Goal: Task Accomplishment & Management: Manage account settings

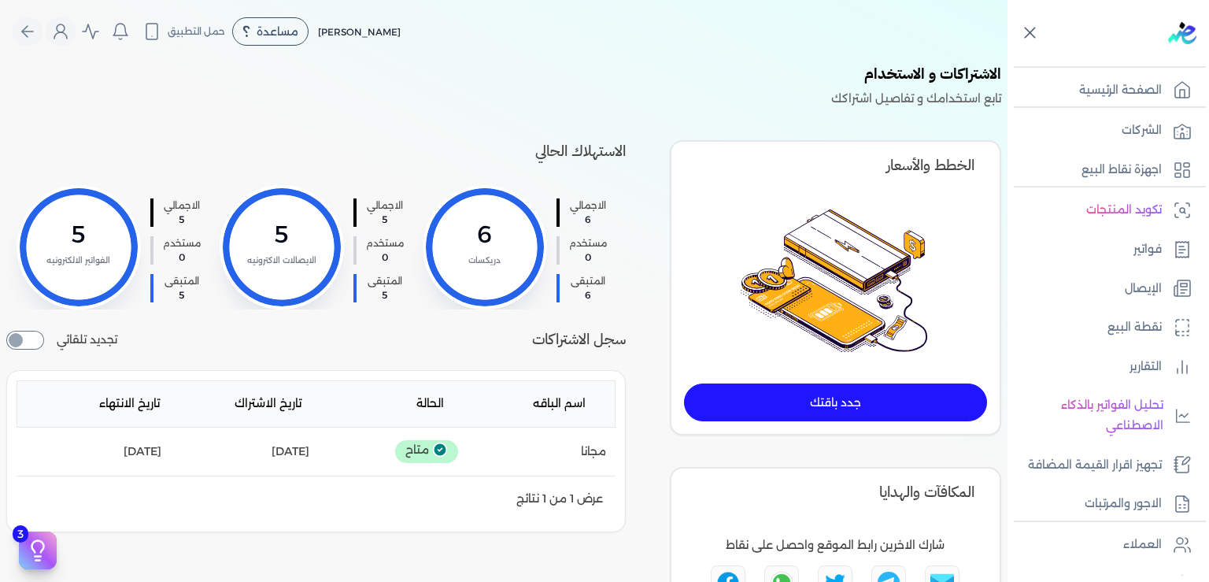
click at [1033, 33] on icon at bounding box center [1030, 33] width 20 height 20
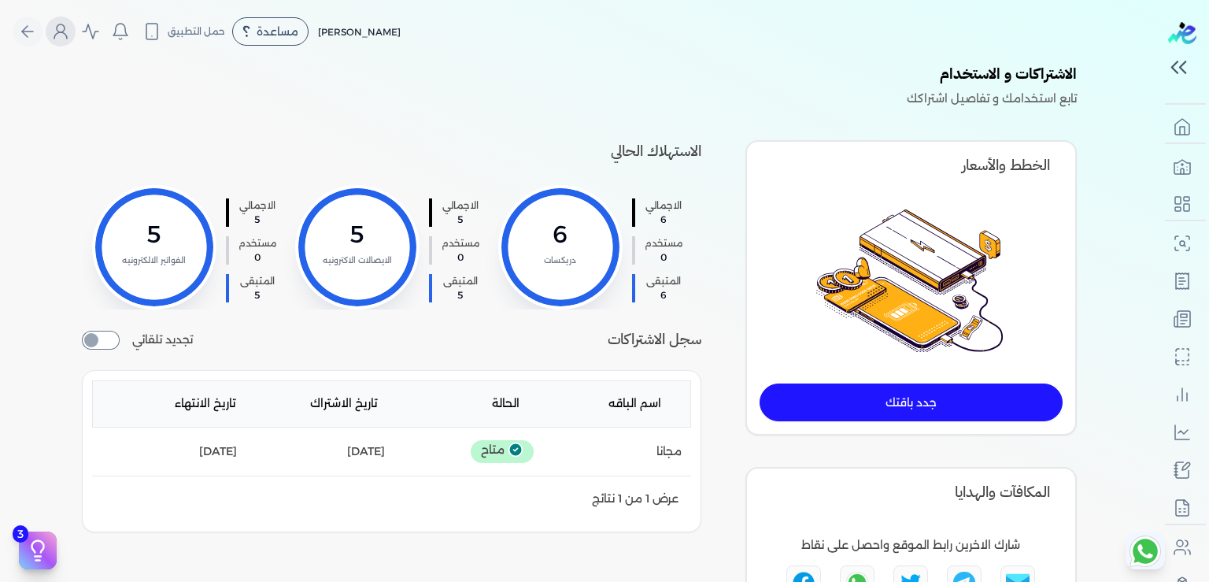
click at [70, 34] on icon "Global" at bounding box center [60, 31] width 19 height 19
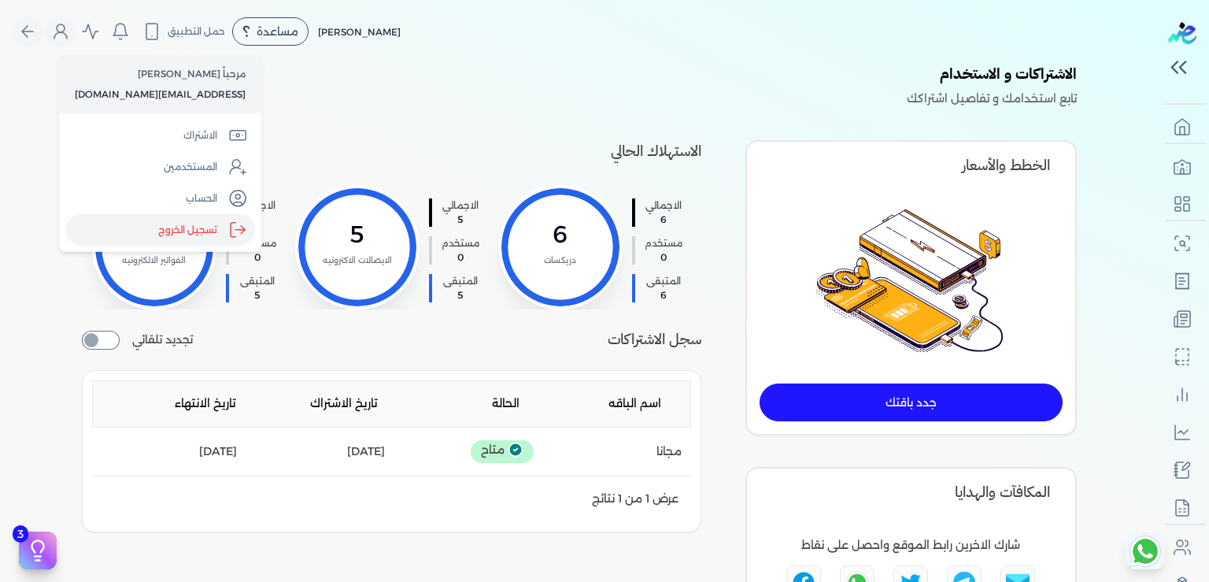
click at [176, 241] on label "تسجيل الخروج" at bounding box center [160, 229] width 190 height 31
click at [1159, 63] on input "Close" at bounding box center [1159, 63] width 0 height 0
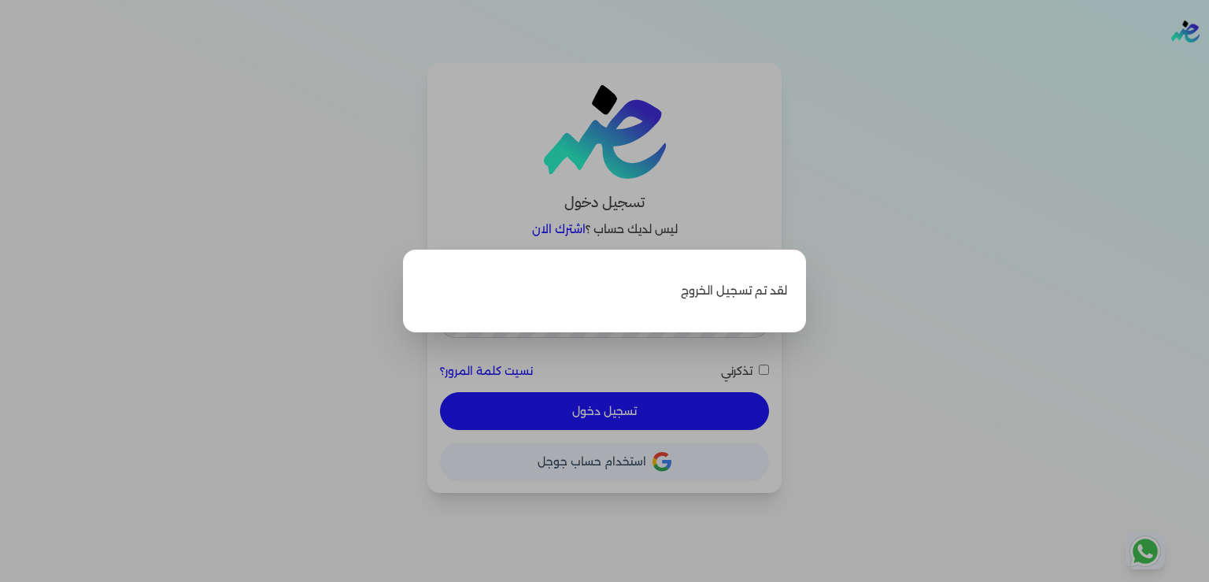
type input "[EMAIL_ADDRESS][DOMAIN_NAME]"
click at [1140, 241] on label "Close" at bounding box center [604, 291] width 1209 height 582
click at [1208, 63] on input "Close" at bounding box center [1209, 63] width 0 height 0
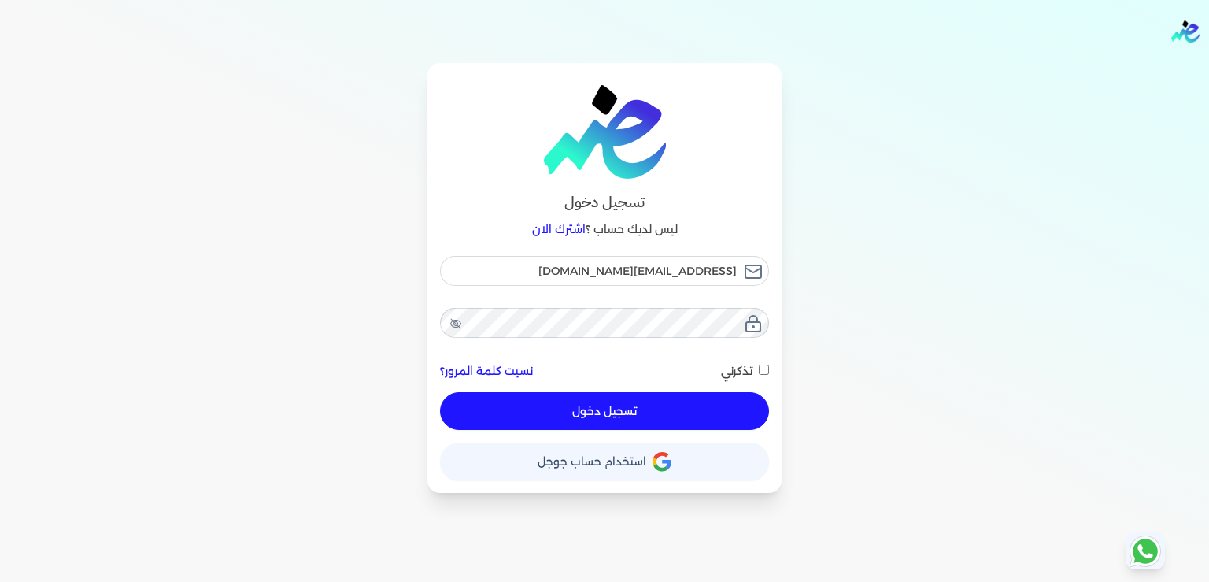
click at [615, 405] on button "تسجيل دخول" at bounding box center [604, 411] width 329 height 38
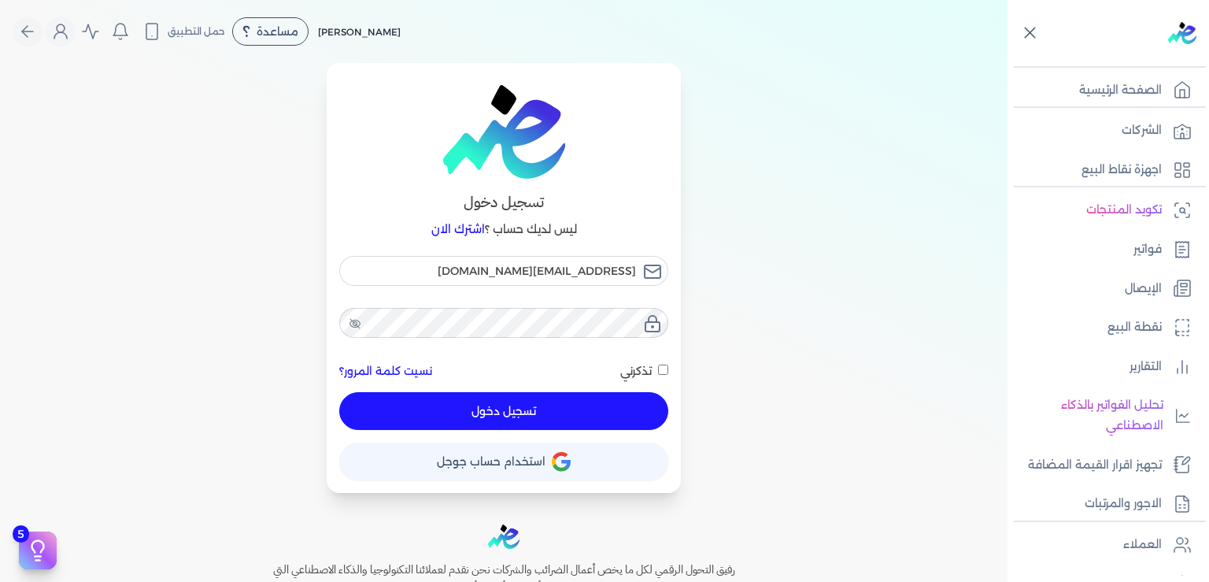
checkbox input "false"
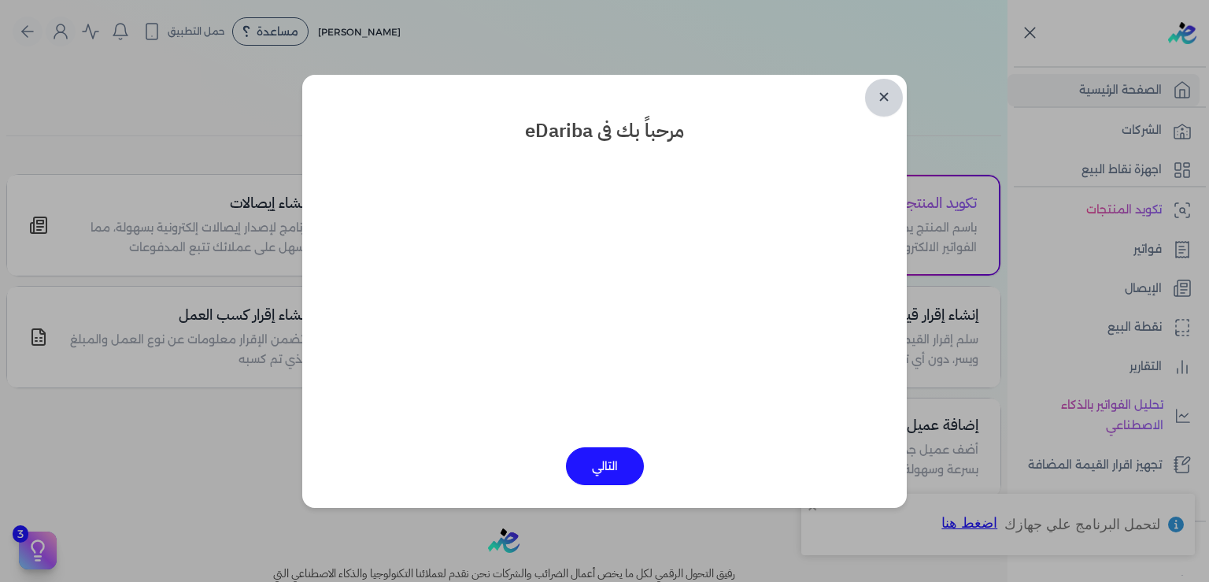
click at [887, 102] on link "✕" at bounding box center [884, 98] width 38 height 38
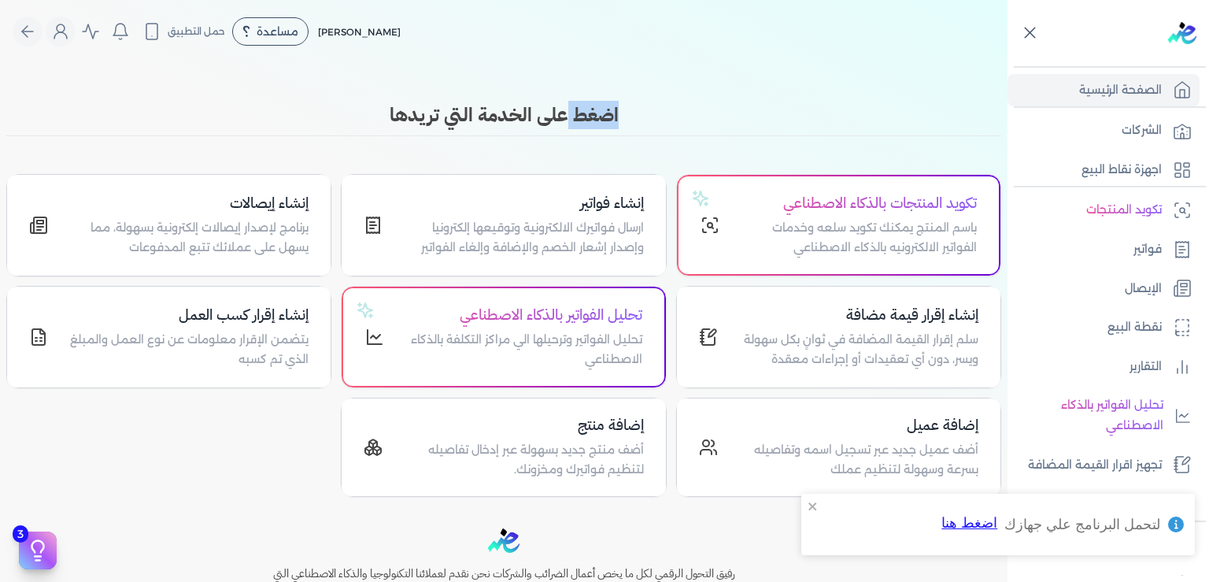
click at [887, 102] on body "برجاء مراجعة صحة رقم التسجيل الضريبي : 437386856 من هنا Dismiss ✕ ✕ استهلكت 100…" at bounding box center [604, 291] width 1209 height 582
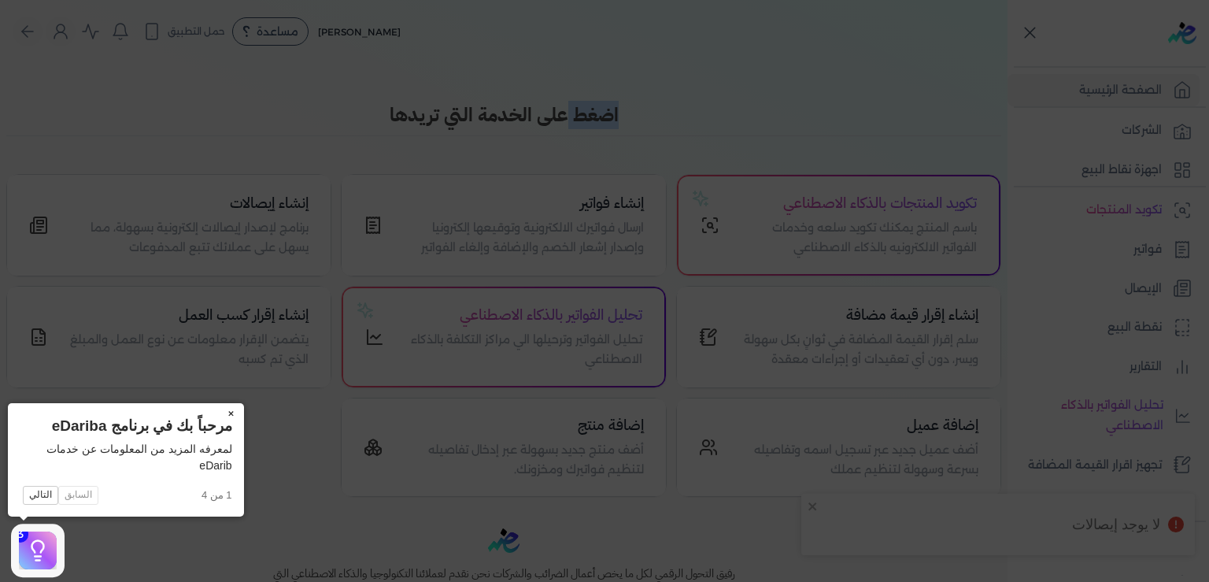
click at [232, 416] on button "×" at bounding box center [231, 414] width 25 height 22
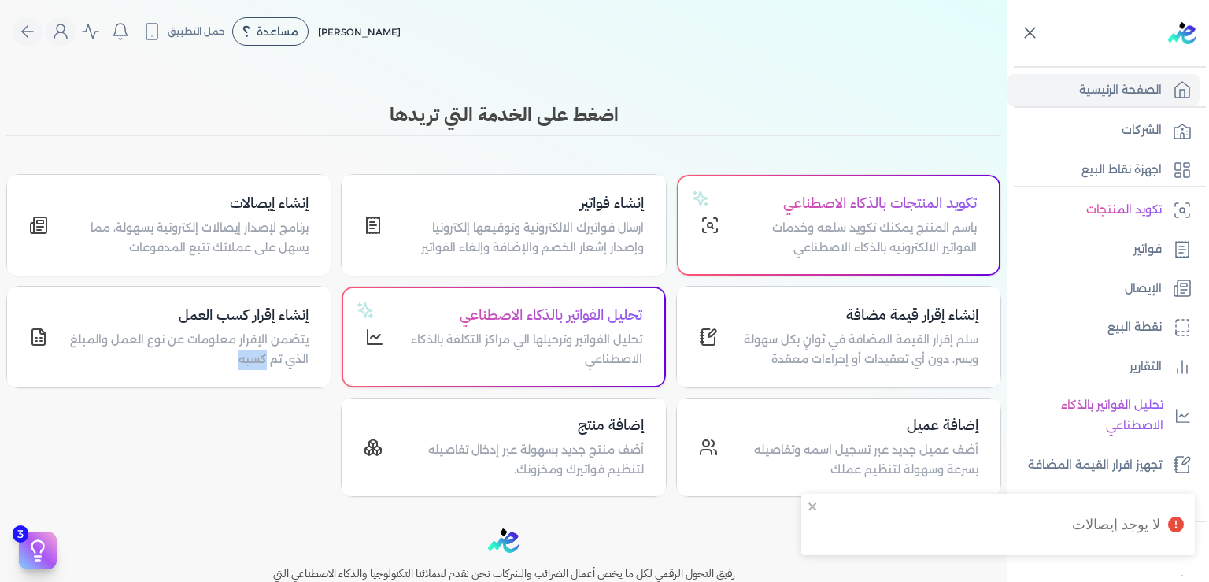
click at [232, 416] on div "تكويد المنتجات بالذكاء الاصطناعي باسم المنتج يمكنك تكويد سلعه وخدمات الفواتير ا…" at bounding box center [503, 335] width 995 height 323
click at [1142, 290] on p "الإيصال" at bounding box center [1143, 289] width 37 height 20
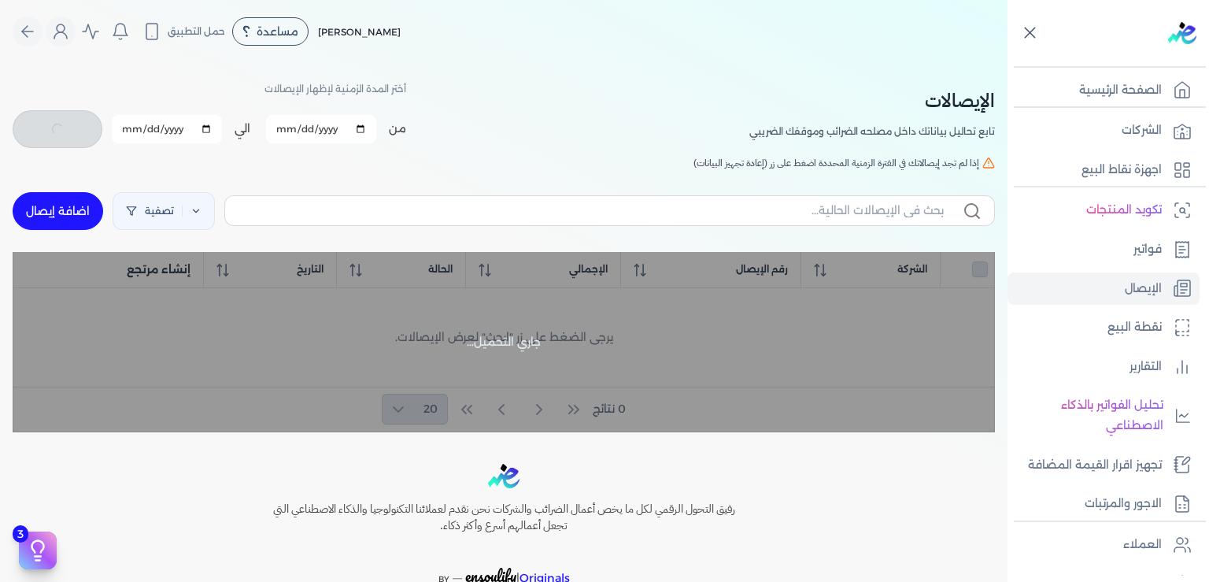
checkbox input "false"
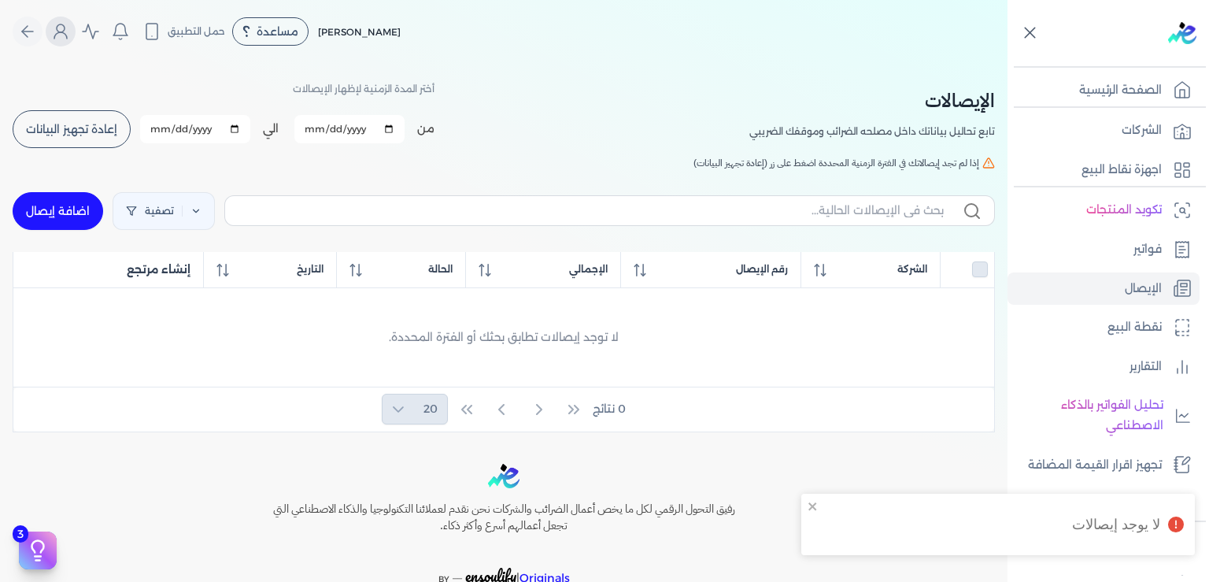
click at [67, 32] on icon "Global" at bounding box center [60, 35] width 13 height 6
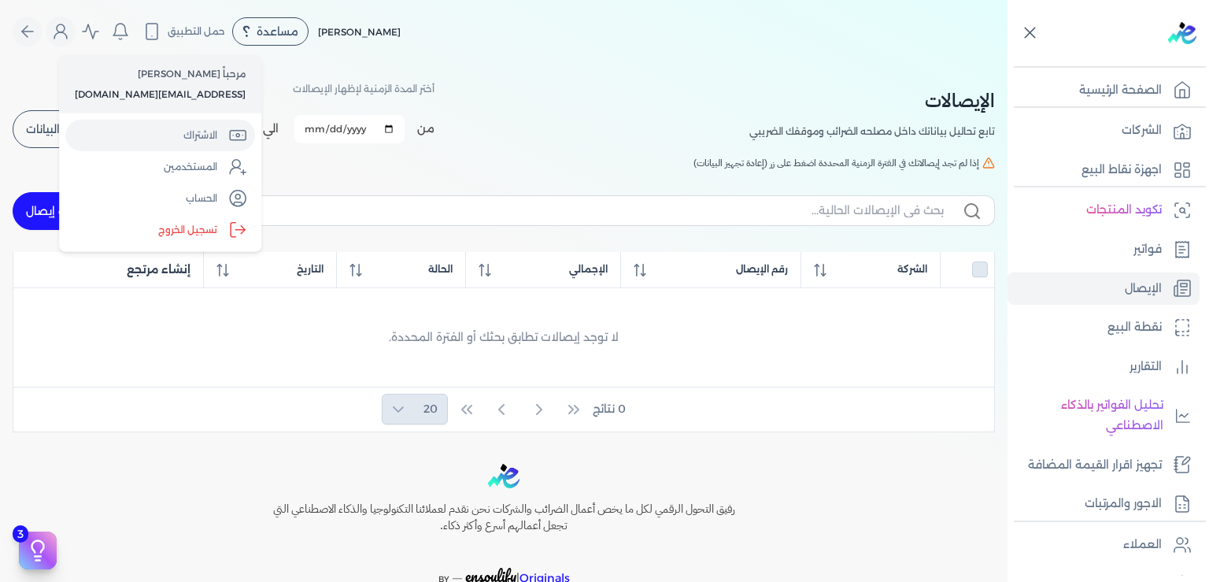
click at [181, 139] on link "الاشتراك" at bounding box center [160, 135] width 190 height 31
